Goal: Task Accomplishment & Management: Manage account settings

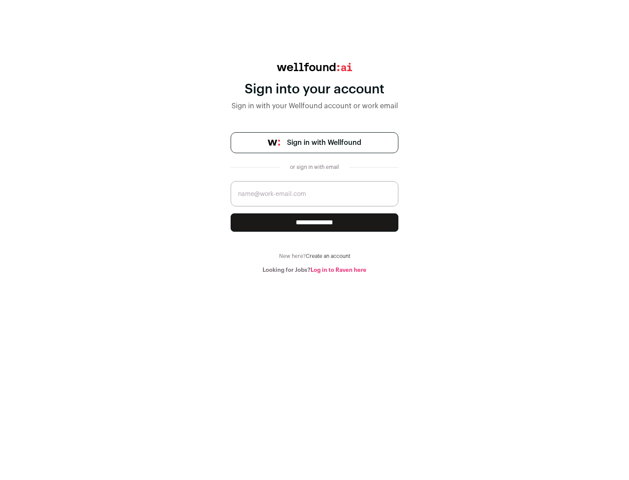
click at [324, 143] on span "Sign in with Wellfound" at bounding box center [324, 143] width 74 height 10
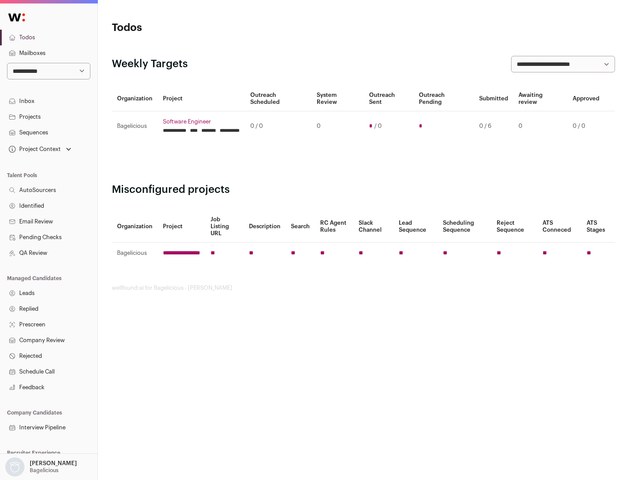
click at [48, 117] on link "Projects" at bounding box center [48, 117] width 97 height 16
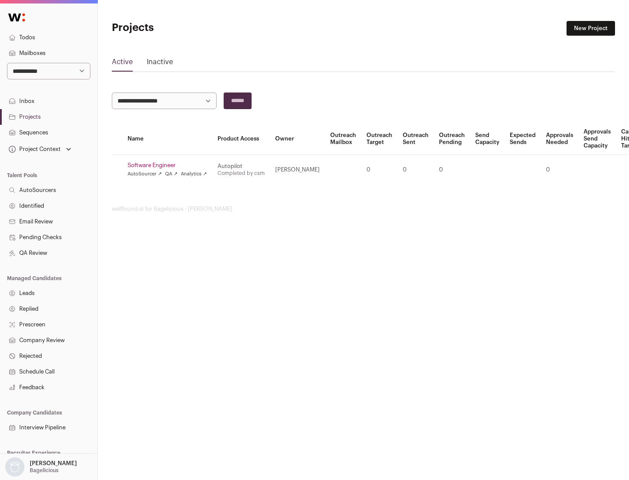
click at [170, 166] on link "Software Engineer" at bounding box center [167, 165] width 79 height 7
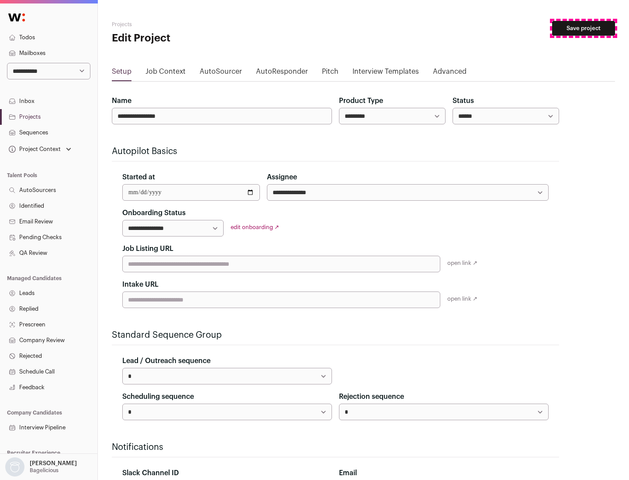
click at [584, 28] on button "Save project" at bounding box center [583, 28] width 63 height 15
